Goal: Task Accomplishment & Management: Use online tool/utility

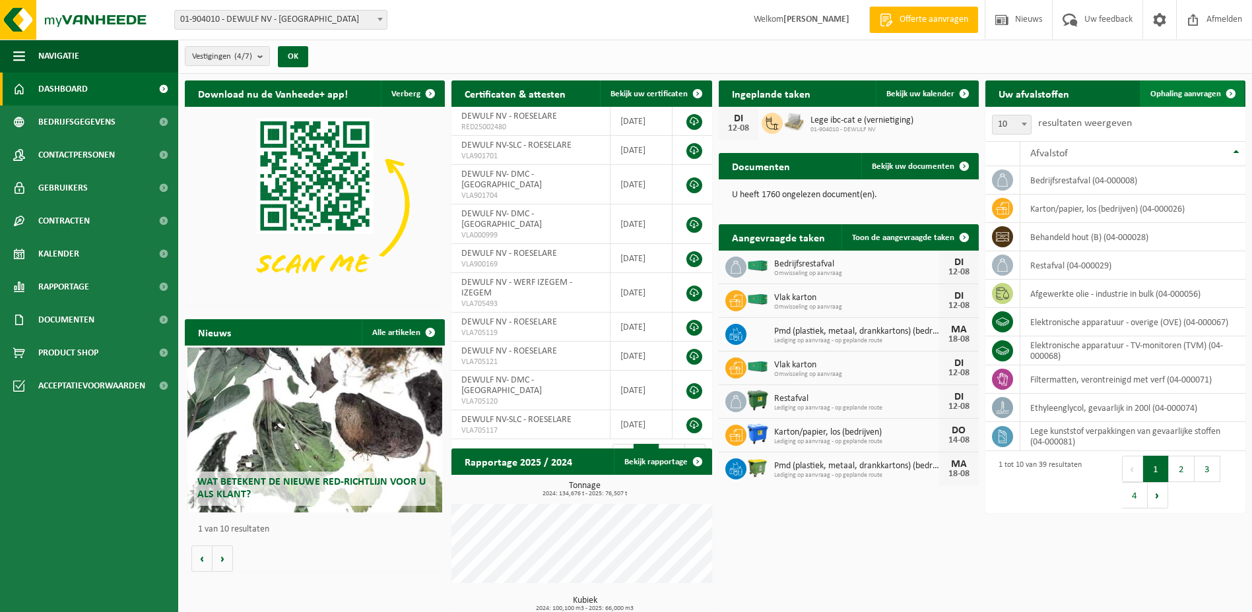
click at [1193, 93] on span "Ophaling aanvragen" at bounding box center [1185, 94] width 71 height 9
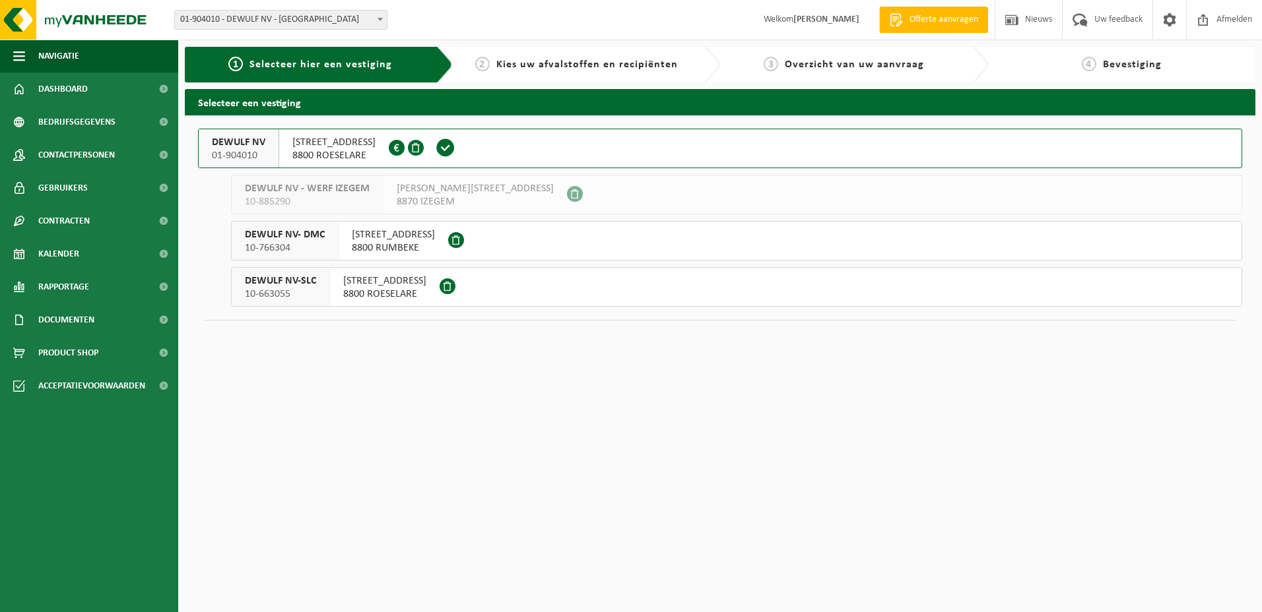
click at [313, 143] on span "MOORSEELSESTEENWEG 20" at bounding box center [333, 142] width 83 height 13
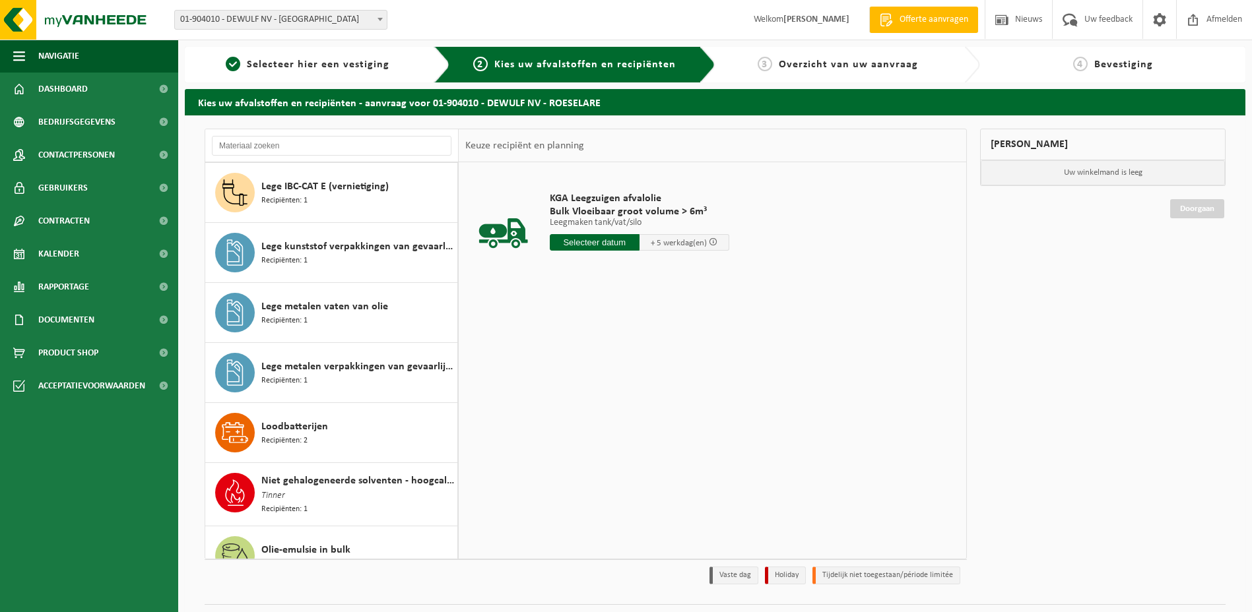
scroll to position [726, 0]
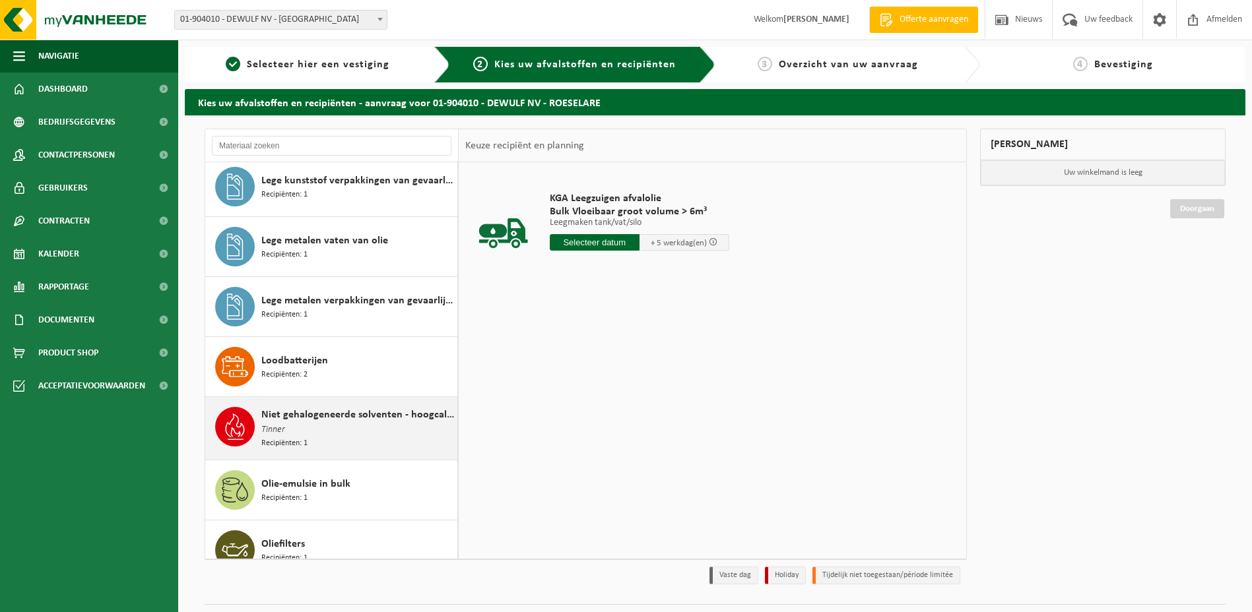
click at [325, 410] on span "Niet gehalogeneerde solventen - hoogcalorisch in 200lt-vat" at bounding box center [357, 415] width 193 height 16
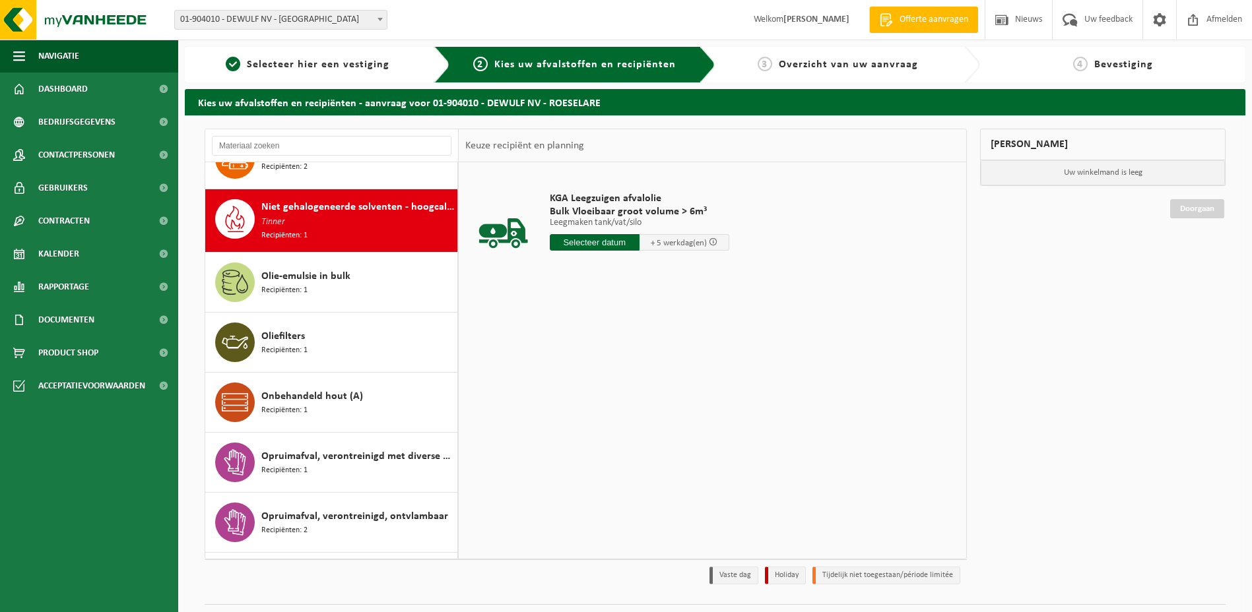
scroll to position [961, 0]
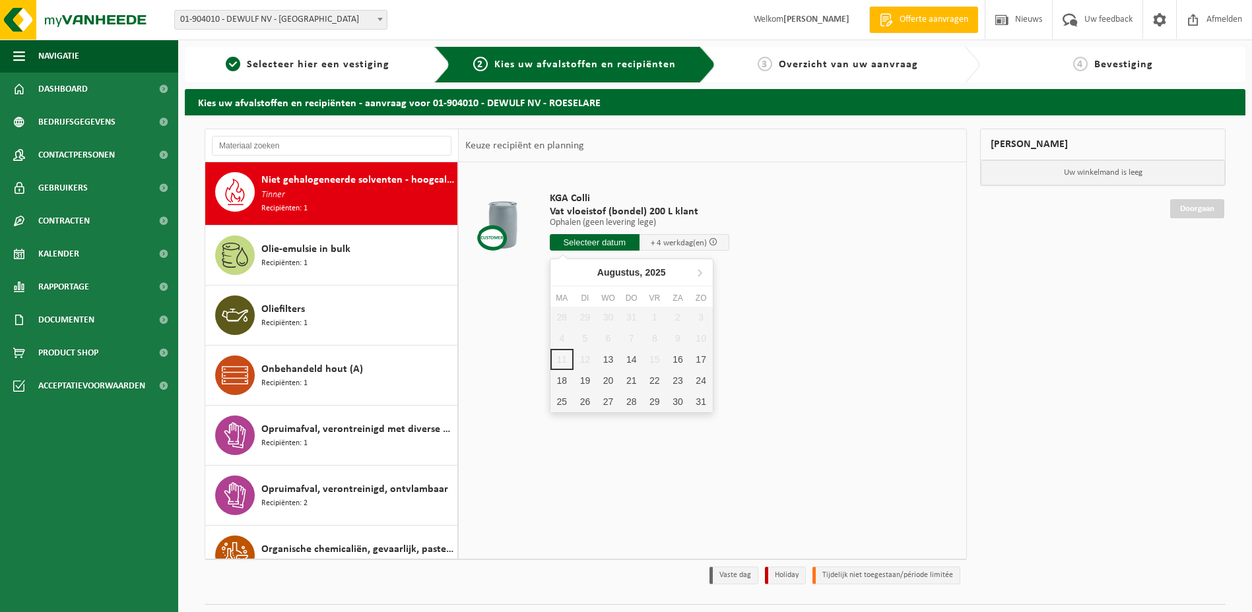
click at [595, 246] on input "text" at bounding box center [595, 242] width 90 height 16
click at [606, 356] on div "13" at bounding box center [608, 359] width 23 height 21
type input "Van 2025-08-13"
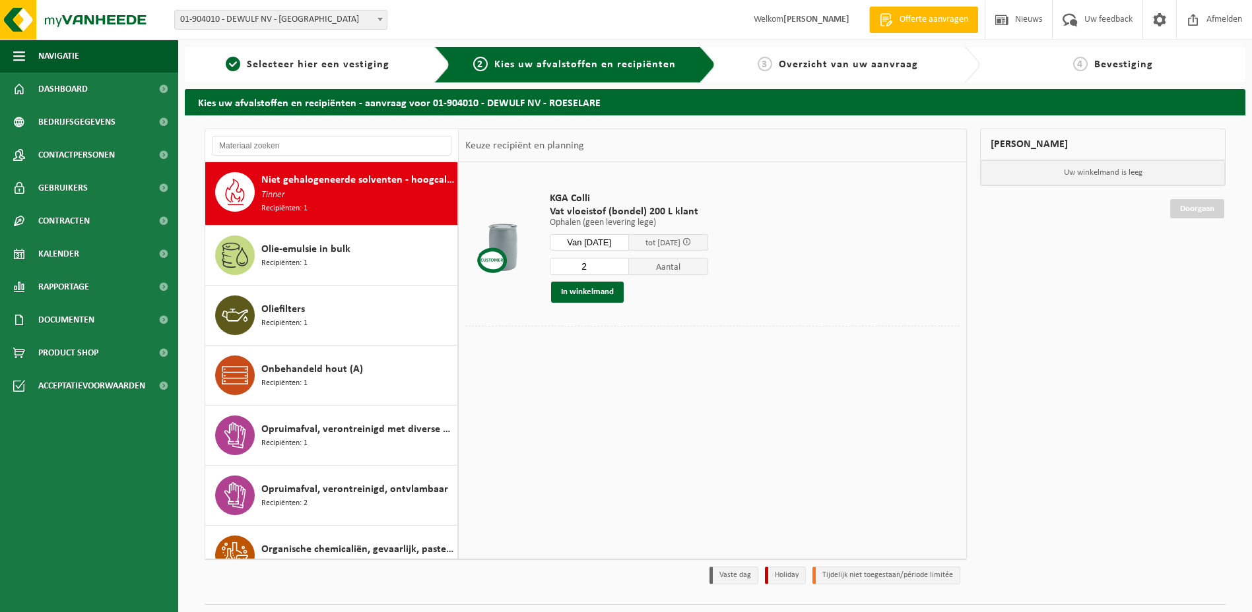
click at [628, 263] on input "2" at bounding box center [589, 266] width 79 height 17
click at [628, 263] on input "3" at bounding box center [589, 266] width 79 height 17
click at [628, 263] on input "4" at bounding box center [589, 266] width 79 height 17
type input "5"
click at [628, 263] on input "5" at bounding box center [589, 266] width 79 height 17
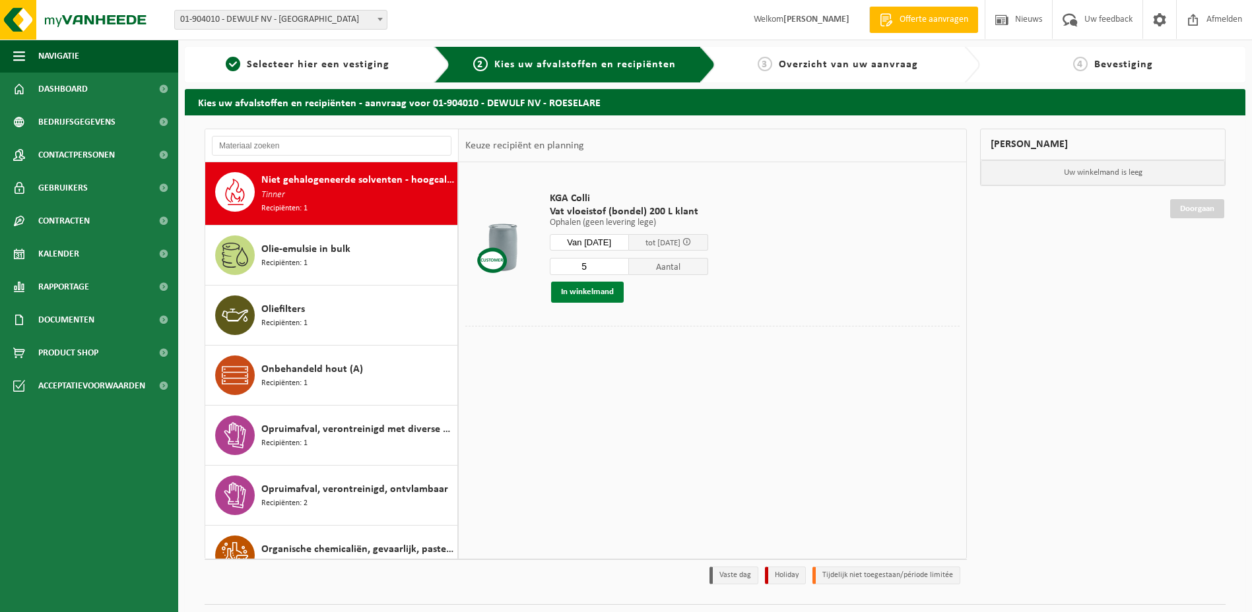
click at [577, 290] on button "In winkelmand" at bounding box center [587, 292] width 73 height 21
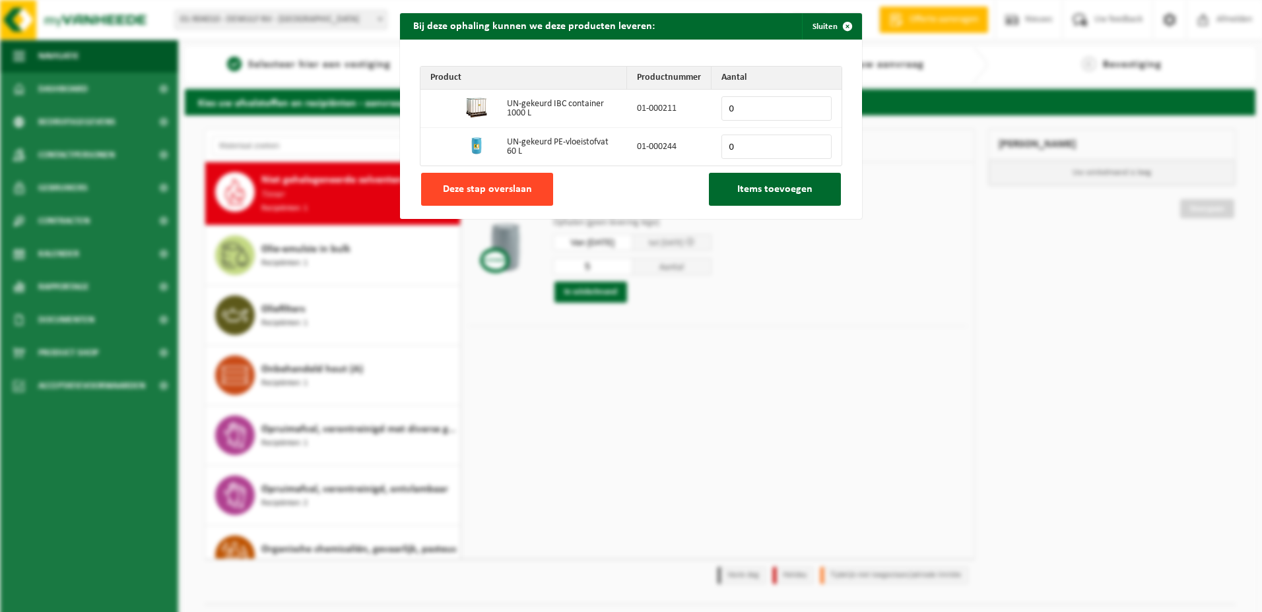
click at [466, 185] on span "Deze stap overslaan" at bounding box center [487, 189] width 89 height 11
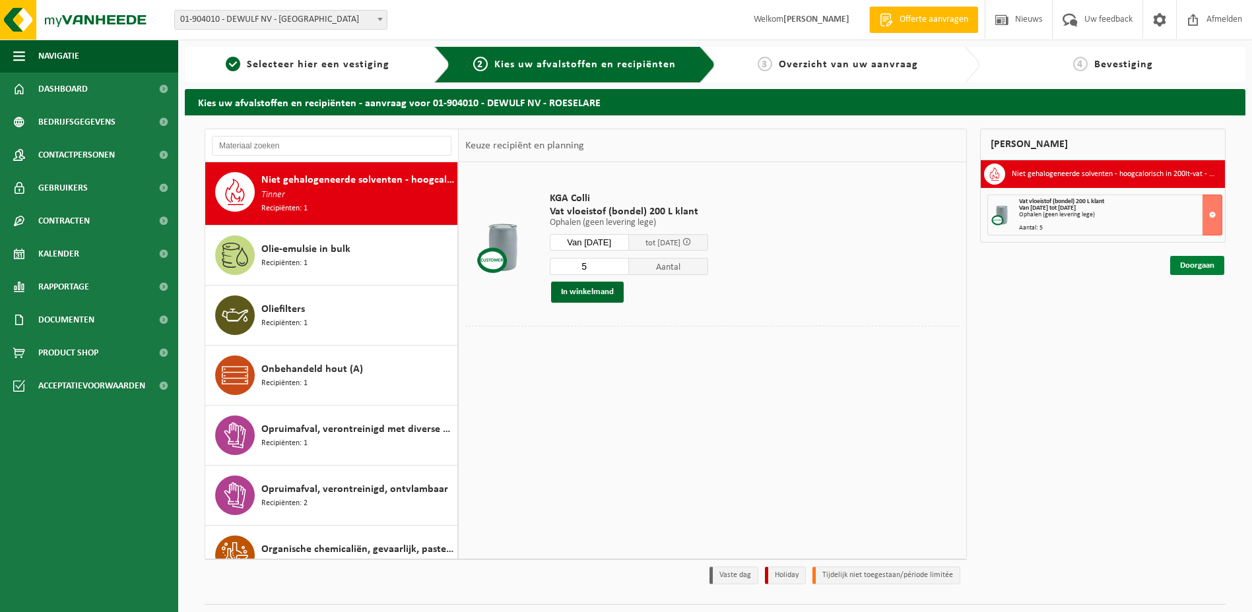
click at [1201, 269] on link "Doorgaan" at bounding box center [1197, 265] width 54 height 19
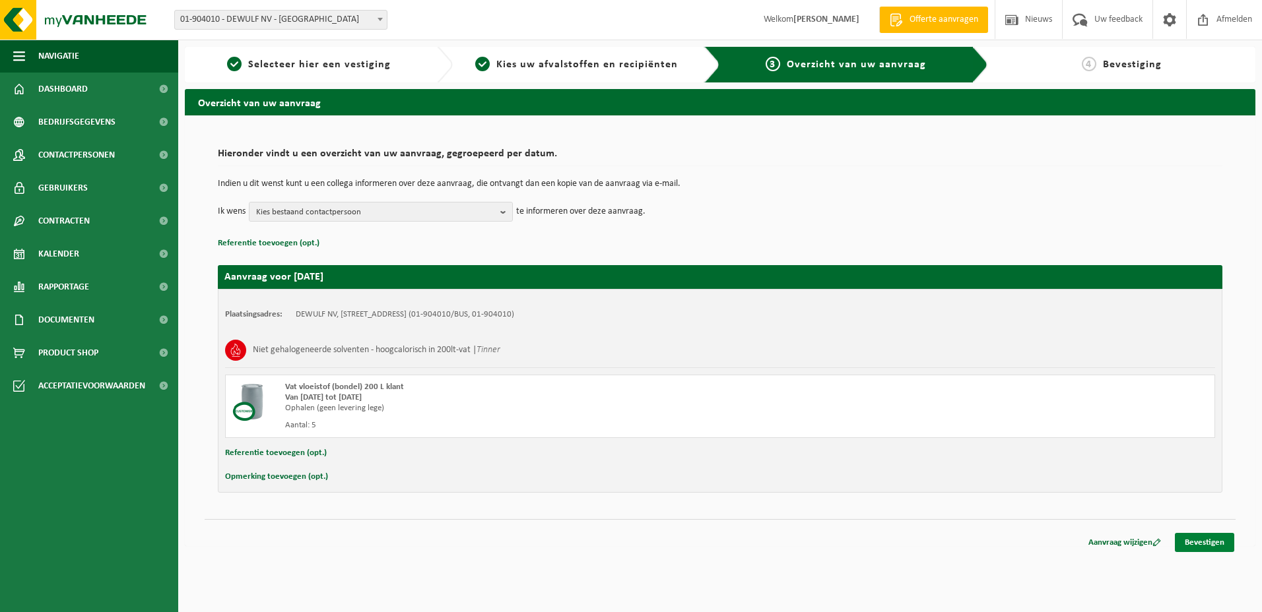
click at [1200, 541] on link "Bevestigen" at bounding box center [1204, 542] width 59 height 19
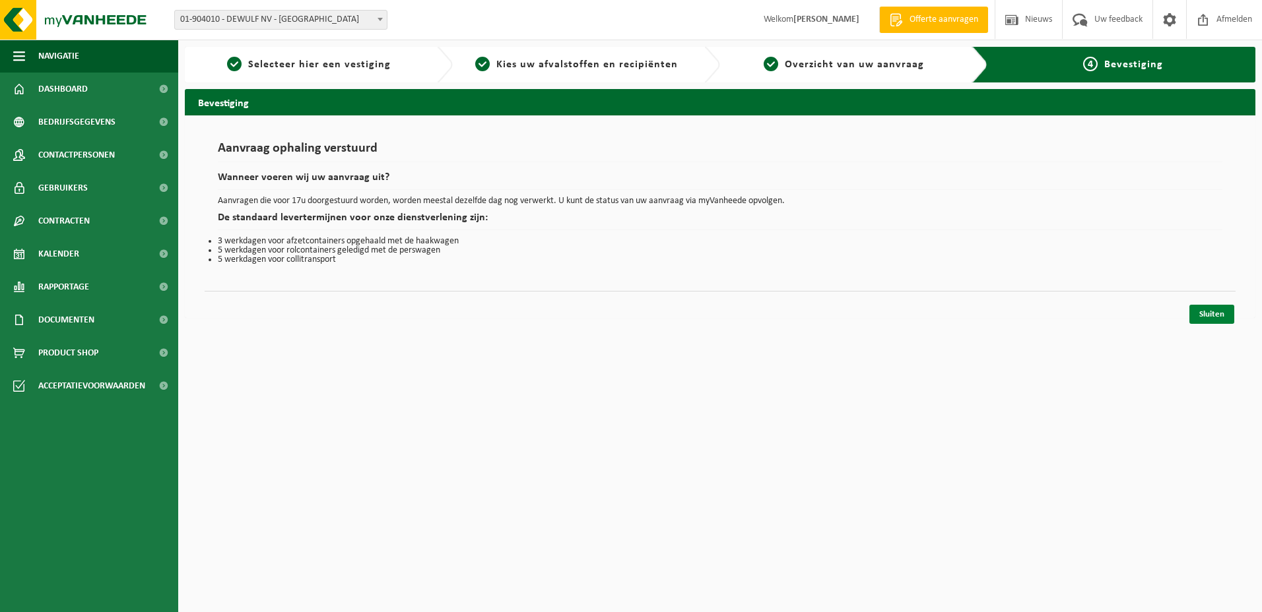
click at [1220, 314] on link "Sluiten" at bounding box center [1211, 314] width 45 height 19
